Goal: Find specific page/section: Find specific page/section

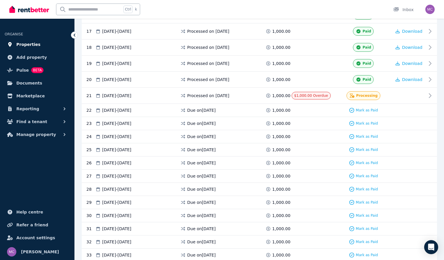
click at [22, 41] on span "Properties" at bounding box center [28, 44] width 24 height 7
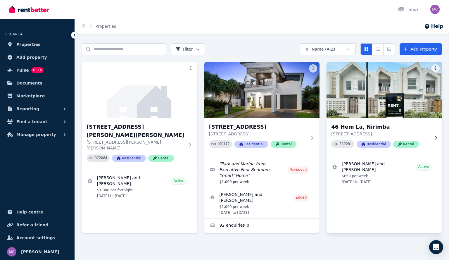
click at [360, 124] on h3 "46 Hem La, Nirimba" at bounding box center [380, 127] width 98 height 8
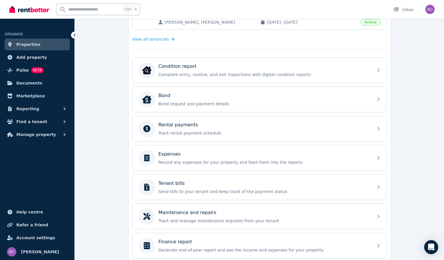
scroll to position [156, 0]
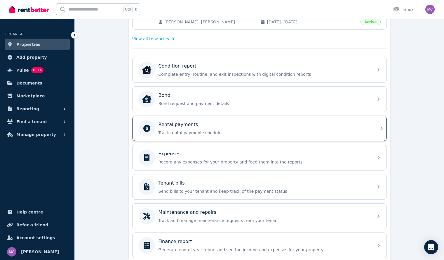
click at [304, 122] on div "Rental payments" at bounding box center [264, 124] width 211 height 7
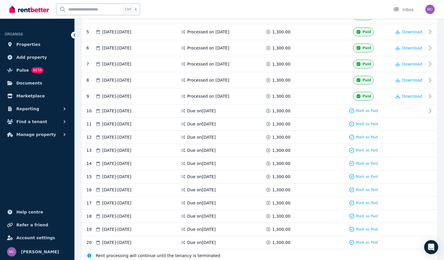
scroll to position [183, 0]
click at [29, 46] on span "Properties" at bounding box center [28, 44] width 24 height 7
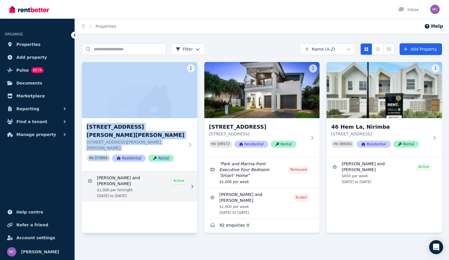
drag, startPoint x: 123, startPoint y: 113, endPoint x: 148, endPoint y: 174, distance: 65.9
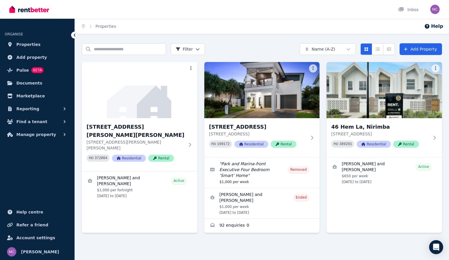
click at [175, 238] on div at bounding box center [262, 243] width 360 height 11
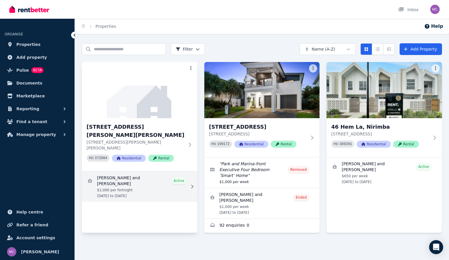
click at [139, 171] on link "View details for Paul Bacon and Elizabeth Einarsen" at bounding box center [139, 186] width 115 height 30
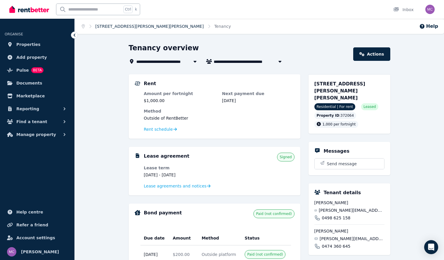
click at [141, 24] on link "[STREET_ADDRESS][PERSON_NAME][PERSON_NAME]" at bounding box center [150, 26] width 108 height 5
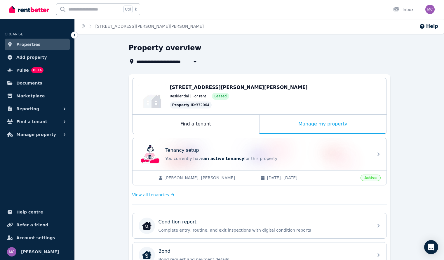
click at [202, 87] on span "[STREET_ADDRESS][PERSON_NAME][PERSON_NAME]" at bounding box center [239, 87] width 138 height 6
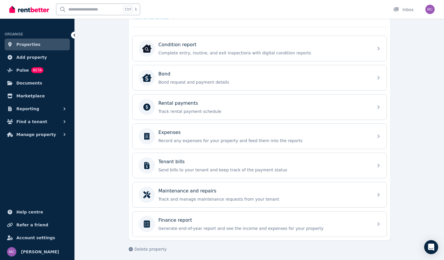
scroll to position [180, 0]
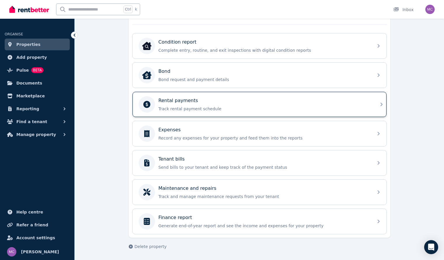
click at [225, 102] on div "Rental payments" at bounding box center [264, 100] width 211 height 7
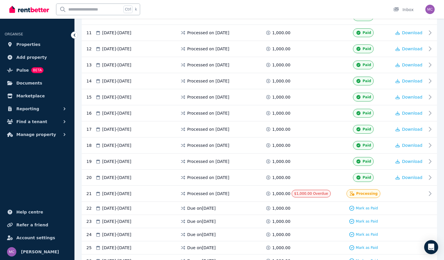
scroll to position [279, 0]
